Goal: Task Accomplishment & Management: Use online tool/utility

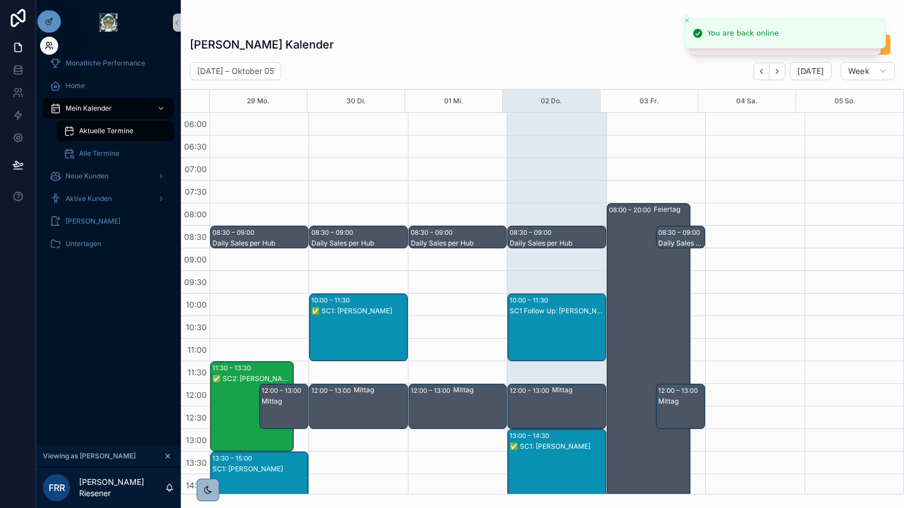
click at [46, 49] on icon at bounding box center [49, 45] width 9 height 9
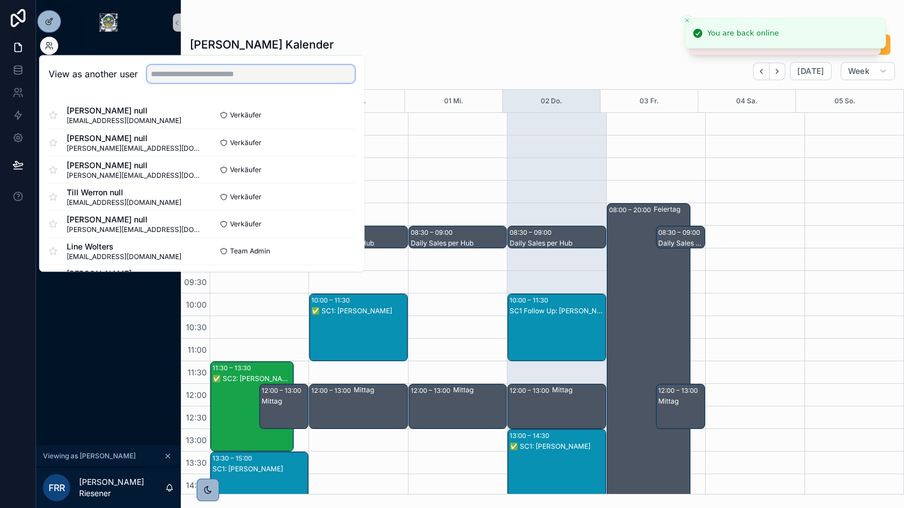
click at [284, 76] on input "text" at bounding box center [251, 74] width 208 height 18
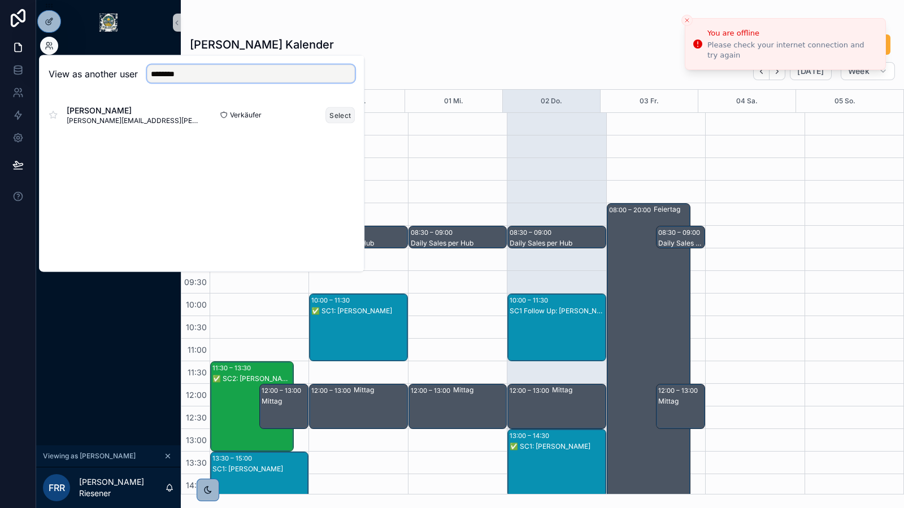
type input "********"
click at [336, 113] on button "Select" at bounding box center [339, 115] width 29 height 16
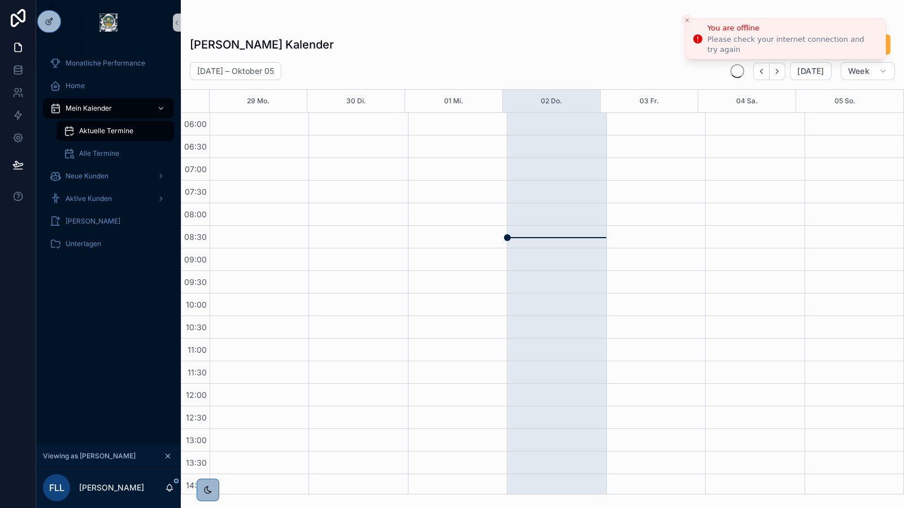
scroll to position [271, 0]
click at [683, 21] on icon "Close toast" at bounding box center [686, 20] width 7 height 7
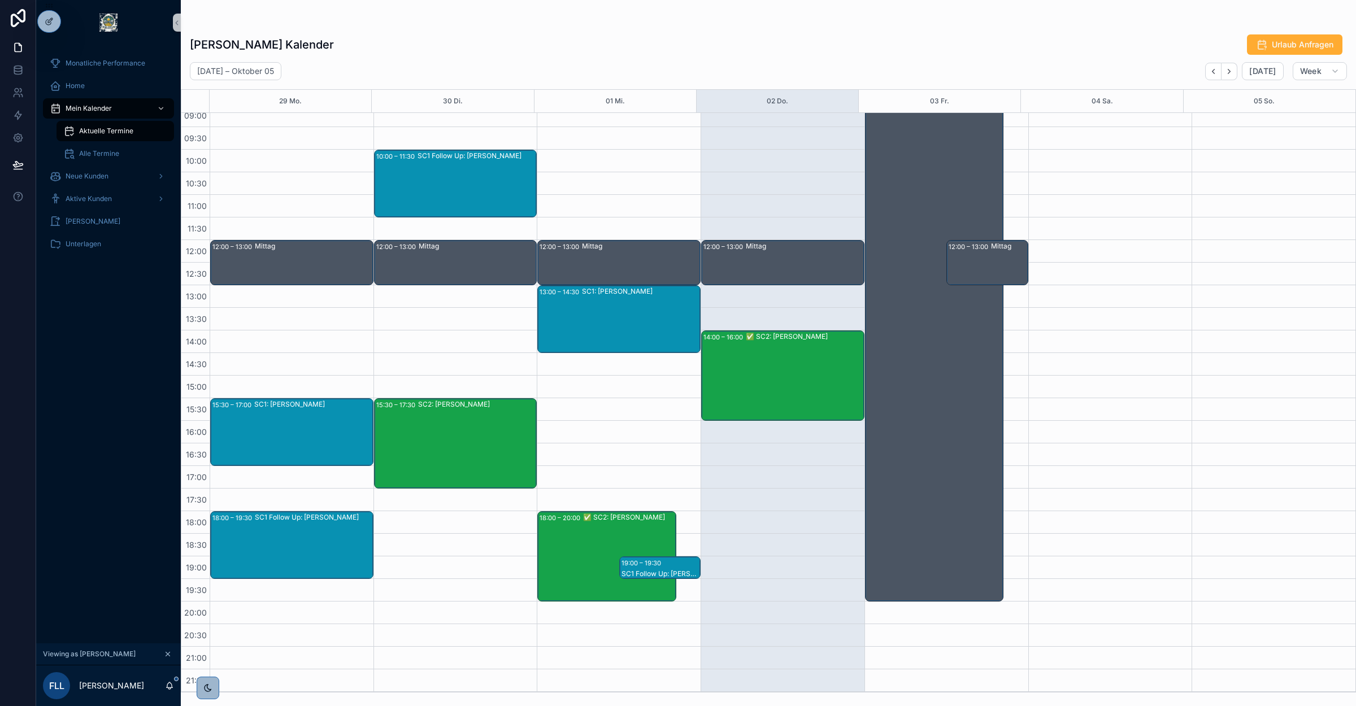
scroll to position [145, 0]
click at [45, 49] on icon at bounding box center [49, 45] width 9 height 9
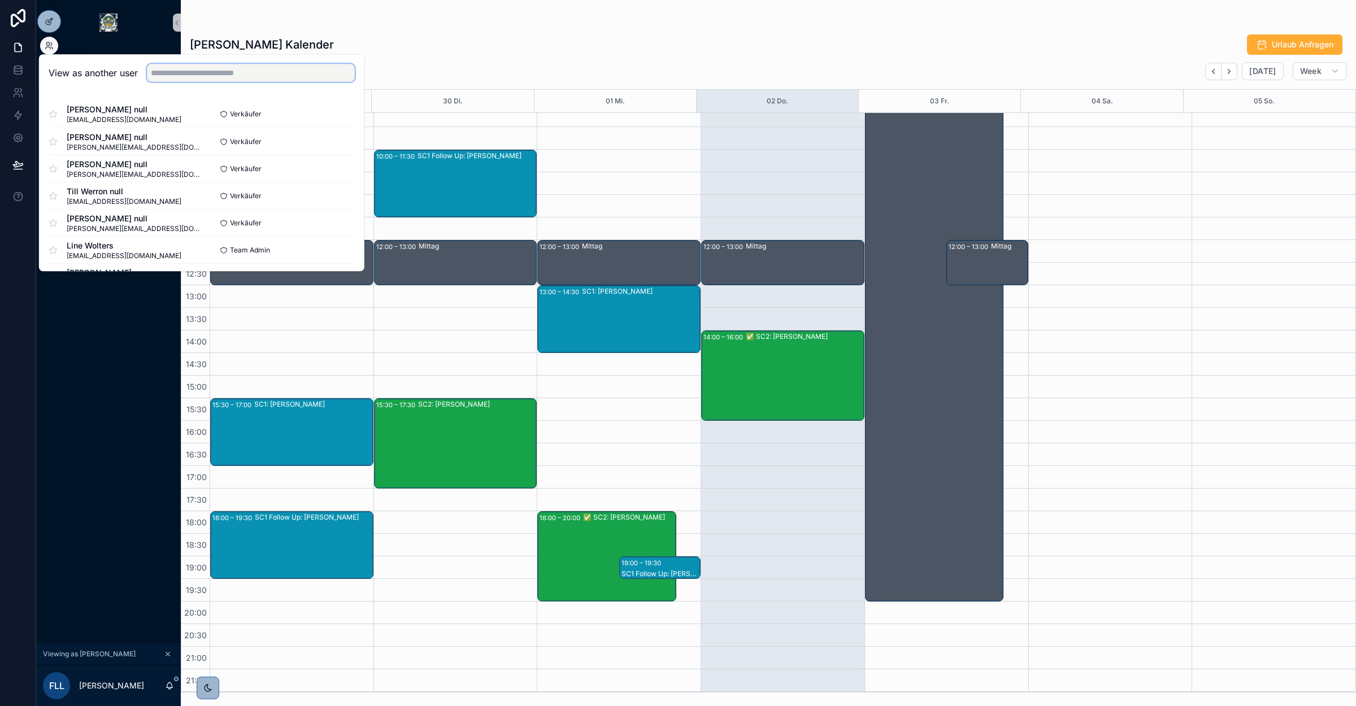
click at [207, 78] on input "text" at bounding box center [251, 73] width 208 height 18
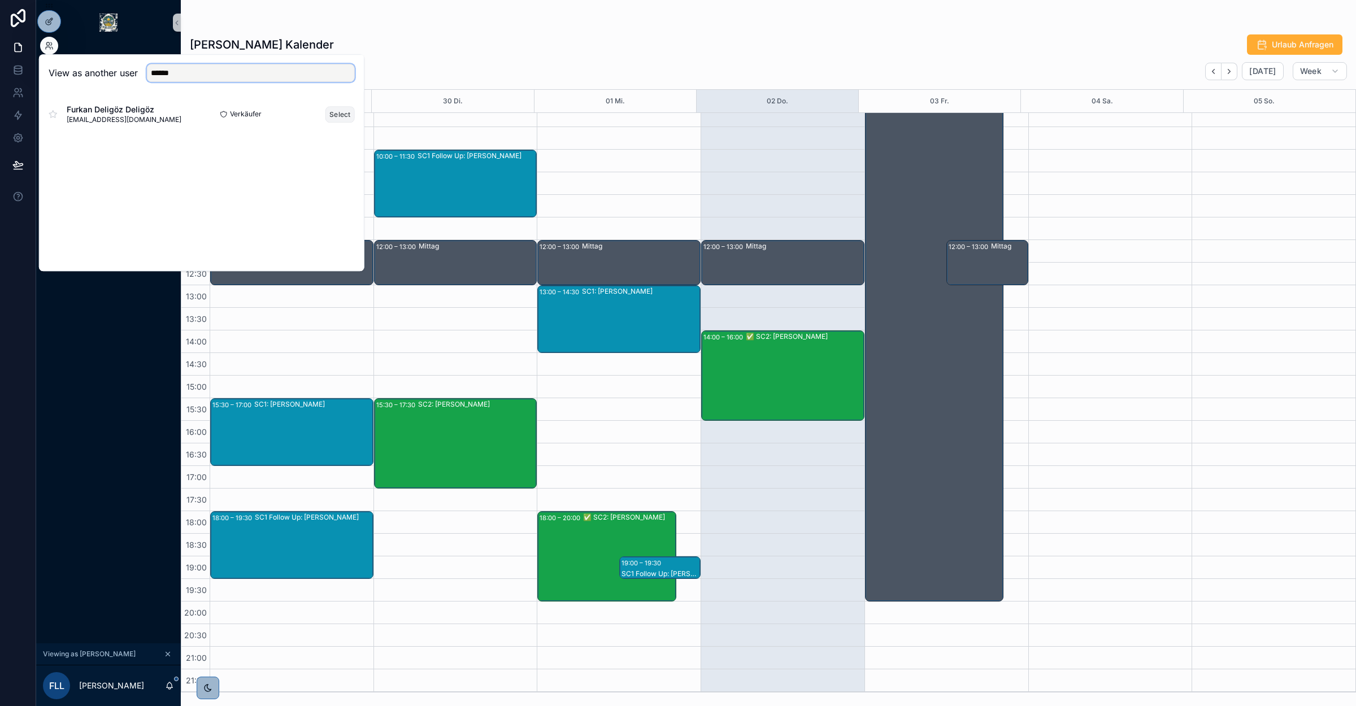
type input "******"
click at [337, 110] on button "Select" at bounding box center [339, 114] width 29 height 16
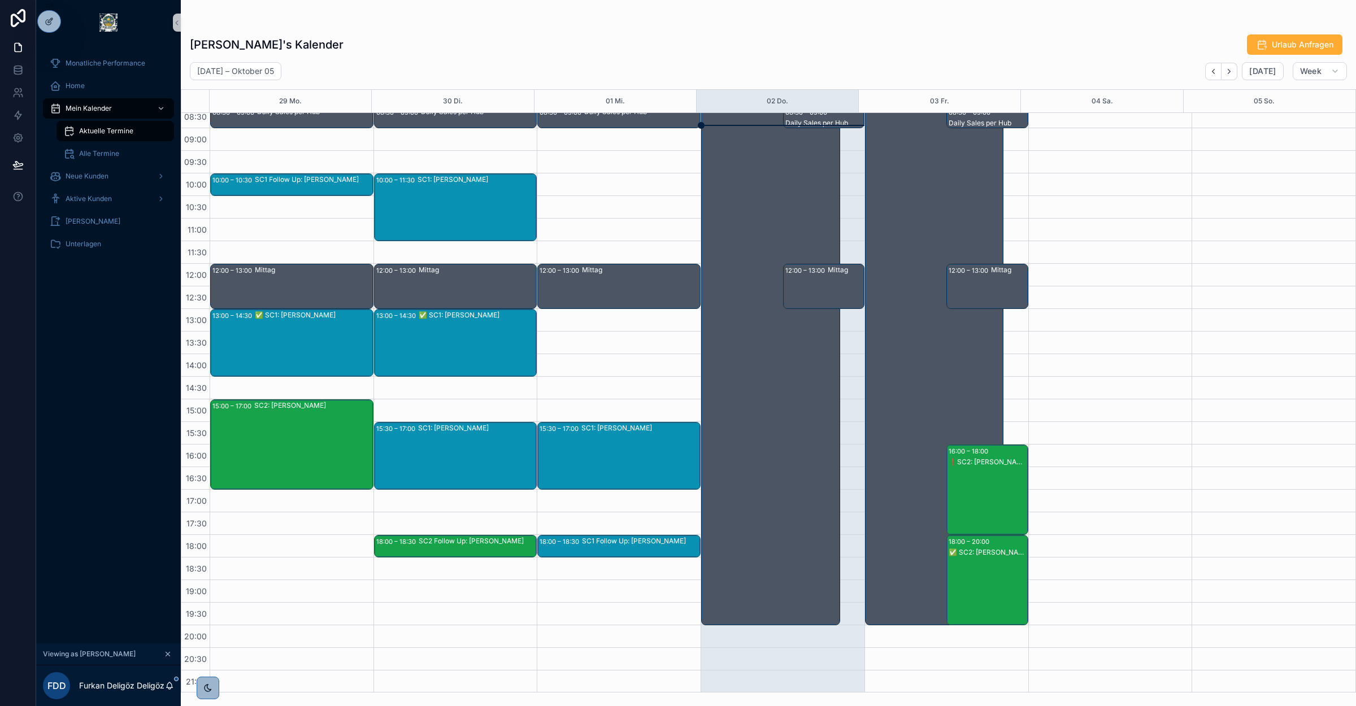
scroll to position [144, 0]
